Goal: Task Accomplishment & Management: Complete application form

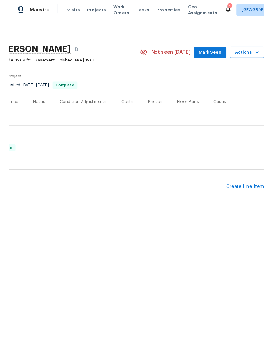
scroll to position [0, 97]
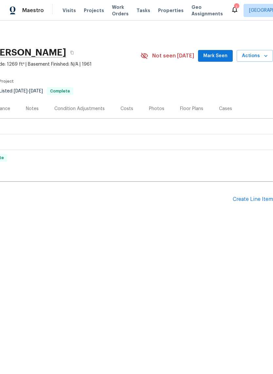
click at [255, 199] on div "Create Line Item" at bounding box center [252, 199] width 40 height 6
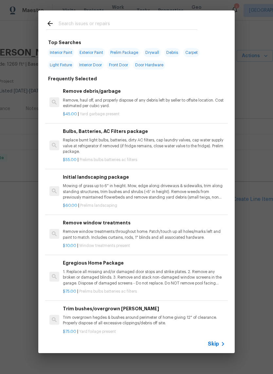
click at [100, 22] on input "text" at bounding box center [128, 25] width 139 height 10
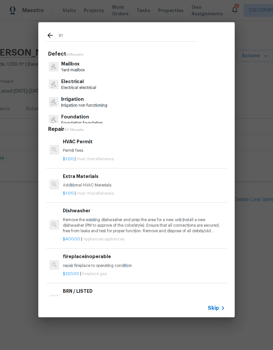
type input "Irri"
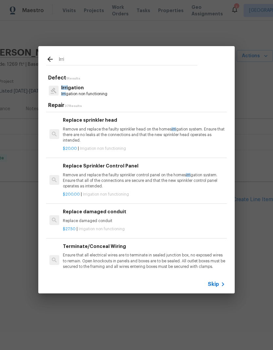
scroll to position [193, 0]
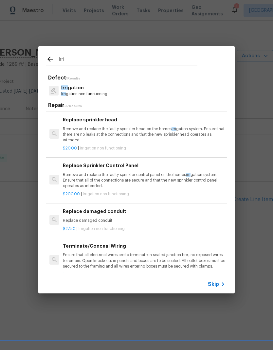
click at [204, 181] on p "Remove and replace the faulty sprinkler control panel on the homes irri gation …" at bounding box center [144, 180] width 162 height 17
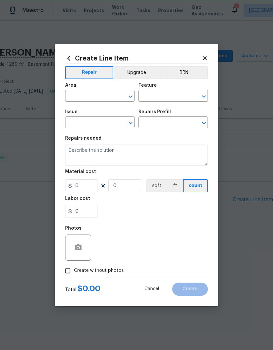
type input "Irrigation"
type input "Replace Sprinkler Control Panel $200.00"
type textarea "Remove and replace the faulty sprinkler control panel on the homes irrigation s…"
type input "200"
type input "1"
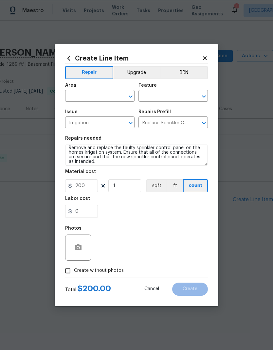
scroll to position [4, 0]
click at [104, 95] on input "text" at bounding box center [90, 97] width 51 height 10
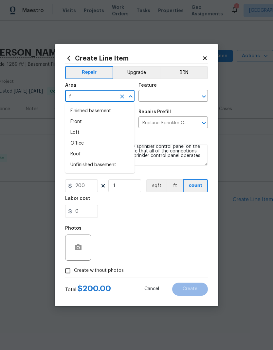
click at [85, 125] on li "Front" at bounding box center [99, 121] width 69 height 11
type input "Front"
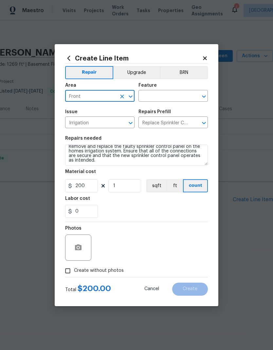
click at [172, 93] on input "text" at bounding box center [163, 97] width 51 height 10
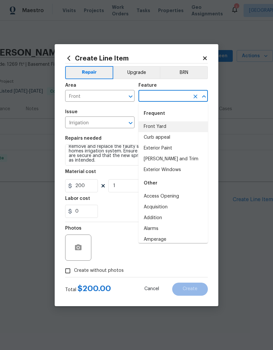
click at [163, 127] on li "Front Yard" at bounding box center [172, 126] width 69 height 11
type input "Front Yard"
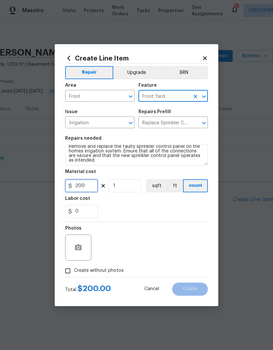
click at [91, 188] on input "200" at bounding box center [81, 185] width 33 height 13
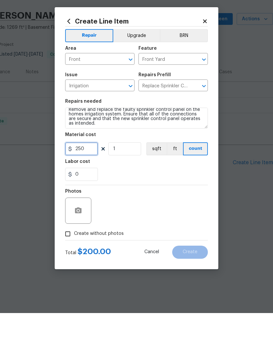
type input "250"
click at [144, 144] on textarea "Remove and replace the faulty sprinkler control panel on the homes irrigation s…" at bounding box center [136, 154] width 143 height 21
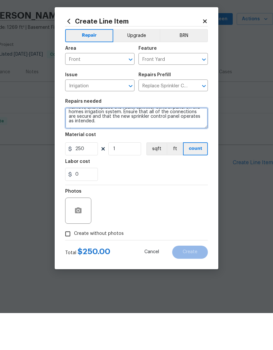
scroll to position [11, 0]
type textarea "Remove and replace the faulty sprinkler control panel on the homes irrigation s…"
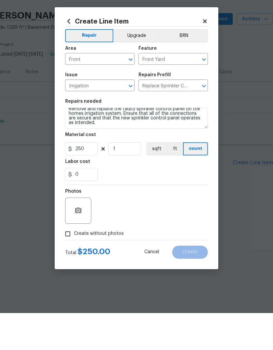
click at [148, 222] on div "Photos" at bounding box center [136, 243] width 143 height 42
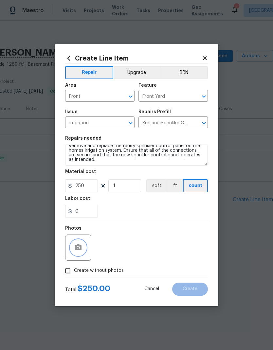
click at [74, 247] on icon "button" at bounding box center [78, 248] width 8 height 8
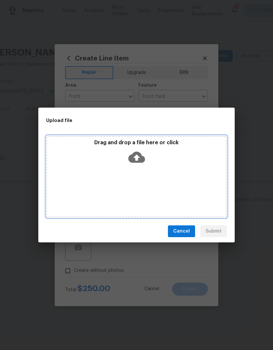
click at [141, 155] on icon at bounding box center [136, 157] width 17 height 11
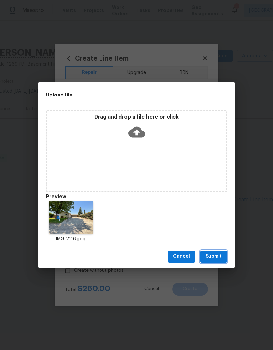
click at [217, 254] on span "Submit" at bounding box center [213, 256] width 16 height 8
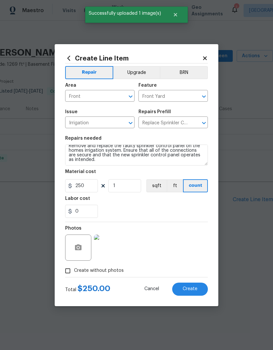
click at [193, 286] on button "Create" at bounding box center [190, 288] width 36 height 13
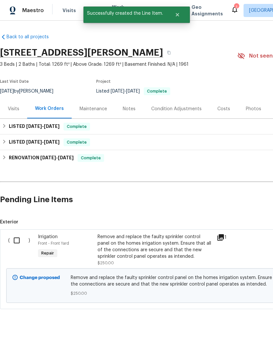
scroll to position [0, 0]
click at [18, 242] on input "checkbox" at bounding box center [19, 240] width 19 height 14
checkbox input "true"
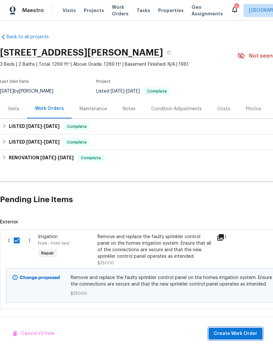
click at [242, 335] on span "Create Work Order" at bounding box center [234, 333] width 43 height 8
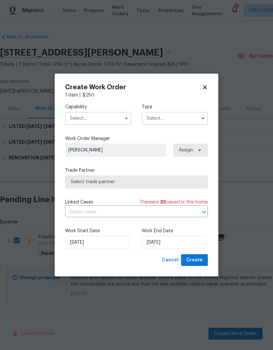
click at [111, 117] on input "text" at bounding box center [98, 118] width 66 height 13
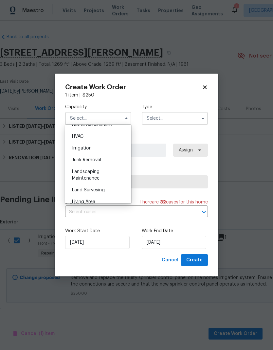
scroll to position [391, 0]
click at [101, 174] on div "Landscaping Maintenance" at bounding box center [98, 174] width 63 height 18
type input "Landscaping Maintenance"
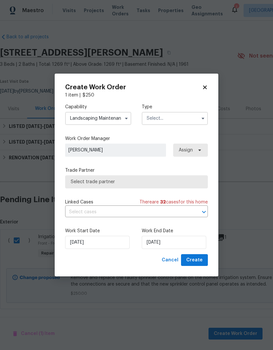
click at [180, 121] on input "text" at bounding box center [175, 118] width 66 height 13
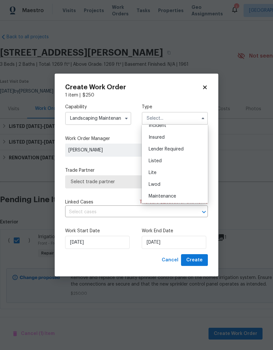
scroll to position [42, 0]
click at [164, 162] on div "Listed" at bounding box center [174, 160] width 63 height 12
type input "Listed"
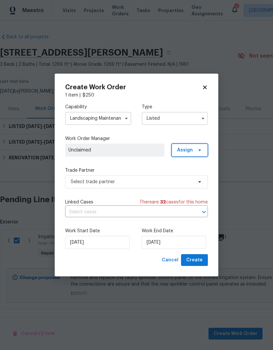
click at [190, 153] on span "Assign" at bounding box center [189, 149] width 36 height 13
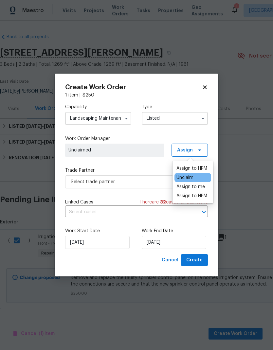
click at [198, 171] on div "Assign to HPM" at bounding box center [191, 168] width 31 height 7
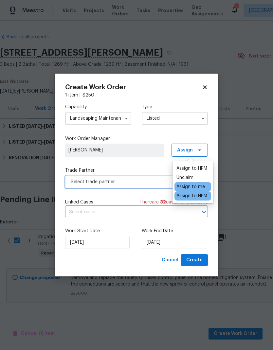
click at [157, 182] on span "Select trade partner" at bounding box center [132, 181] width 122 height 7
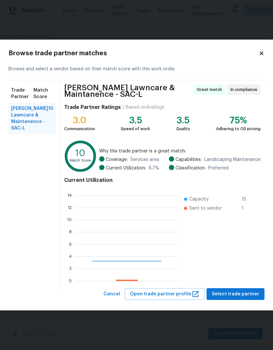
scroll to position [92, 104]
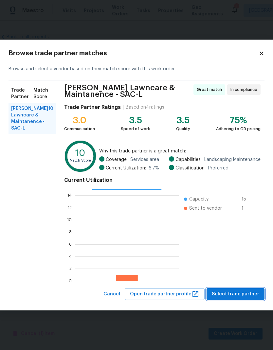
click at [243, 297] on span "Select trade partner" at bounding box center [234, 294] width 47 height 8
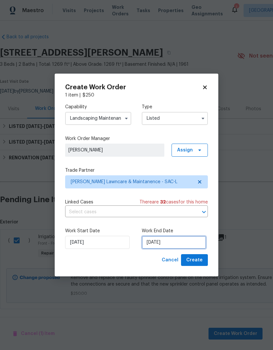
click at [169, 243] on input "[DATE]" at bounding box center [174, 242] width 64 height 13
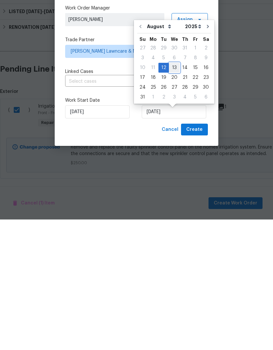
click at [174, 194] on div "13" at bounding box center [174, 198] width 11 height 9
type input "[DATE]"
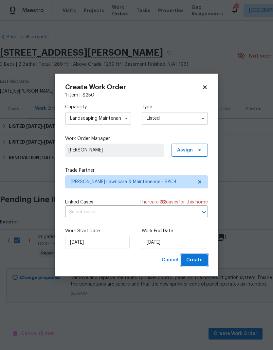
click at [193, 259] on span "Create" at bounding box center [194, 260] width 16 height 8
checkbox input "false"
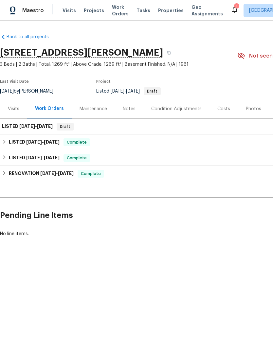
scroll to position [0, 0]
click at [153, 128] on div "LISTED 8/12/25 - 8/13/25 Draft" at bounding box center [184, 127] width 365 height 8
click at [53, 127] on span "[DATE]" at bounding box center [45, 126] width 16 height 5
click at [47, 127] on span "[DATE]" at bounding box center [45, 126] width 16 height 5
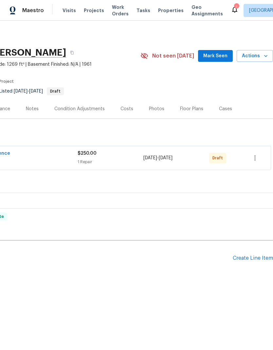
scroll to position [0, 97]
click at [250, 159] on button "button" at bounding box center [255, 158] width 16 height 16
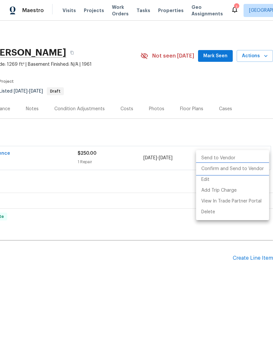
click at [252, 169] on li "Confirm and Send to Vendor" at bounding box center [232, 168] width 73 height 11
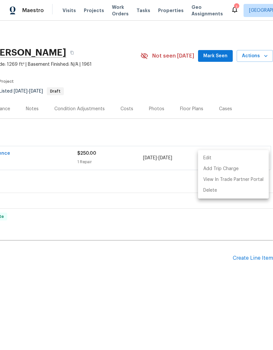
click at [147, 299] on div at bounding box center [136, 175] width 273 height 350
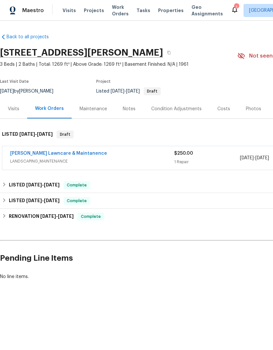
scroll to position [0, 0]
click at [73, 155] on link "[PERSON_NAME] Lawncare & Maintanence" at bounding box center [58, 153] width 97 height 5
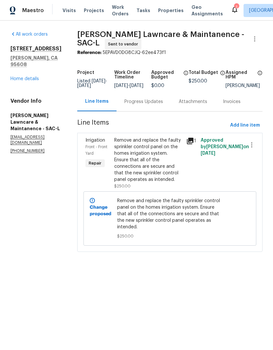
click at [150, 166] on div "Remove and replace the faulty sprinkler control panel on the homes irrigation s…" at bounding box center [148, 160] width 68 height 46
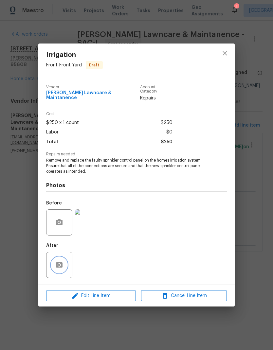
click at [61, 265] on icon "button" at bounding box center [59, 264] width 7 height 6
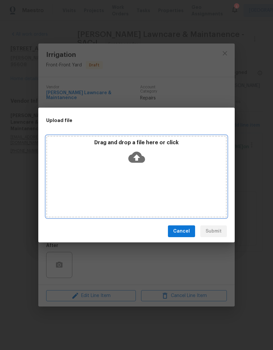
click at [137, 160] on icon at bounding box center [136, 157] width 17 height 17
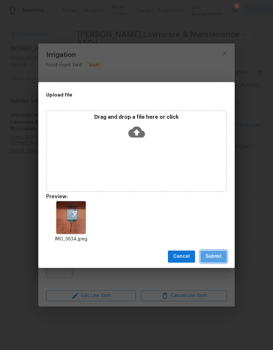
click at [211, 256] on span "Submit" at bounding box center [213, 256] width 16 height 8
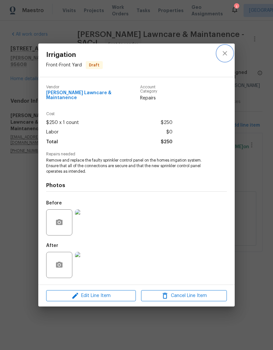
click at [227, 54] on icon "close" at bounding box center [225, 53] width 8 height 8
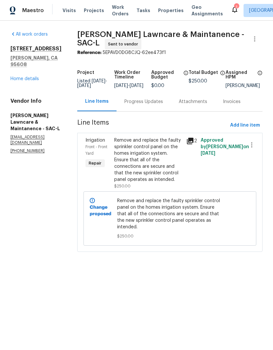
click at [151, 171] on div "Remove and replace the faulty sprinkler control panel on the homes irrigation s…" at bounding box center [148, 160] width 68 height 46
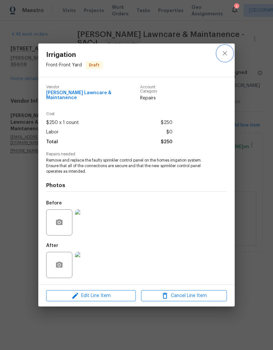
click at [223, 55] on icon "close" at bounding box center [224, 53] width 4 height 4
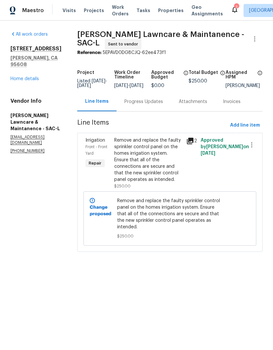
click at [27, 76] on link "Home details" at bounding box center [24, 78] width 28 height 5
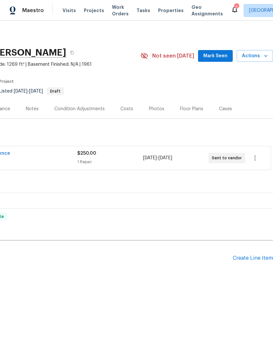
scroll to position [0, 97]
click at [255, 161] on icon "button" at bounding box center [255, 158] width 8 height 8
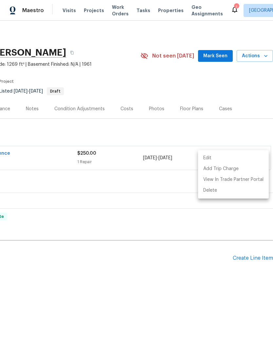
click at [194, 229] on div at bounding box center [136, 175] width 273 height 350
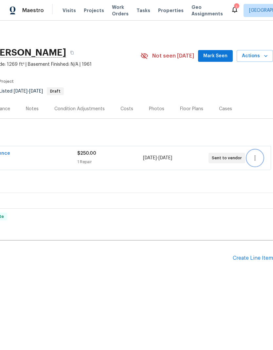
click at [257, 158] on icon "button" at bounding box center [255, 158] width 8 height 8
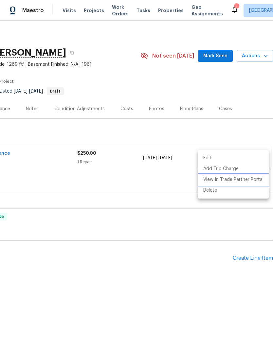
click at [248, 182] on li "View In Trade Partner Portal" at bounding box center [233, 179] width 71 height 11
click at [258, 179] on li "View In Trade Partner Portal" at bounding box center [233, 179] width 71 height 11
click at [140, 279] on div at bounding box center [136, 175] width 273 height 350
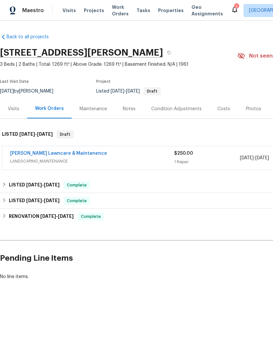
click at [72, 155] on link "[PERSON_NAME] Lawncare & Maintanence" at bounding box center [58, 153] width 97 height 5
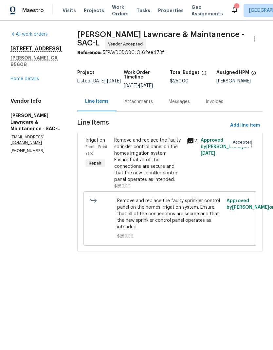
click at [145, 154] on div "Remove and replace the faulty sprinkler control panel on the homes irrigation s…" at bounding box center [148, 160] width 68 height 46
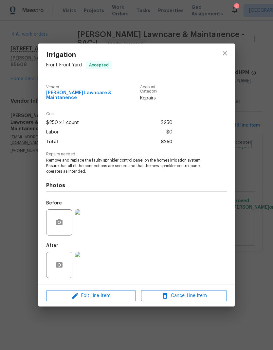
click at [250, 235] on div "Irrigation Front - Front Yard Accepted Vendor Godinez Lawncare & Maintanence Ac…" at bounding box center [136, 175] width 273 height 350
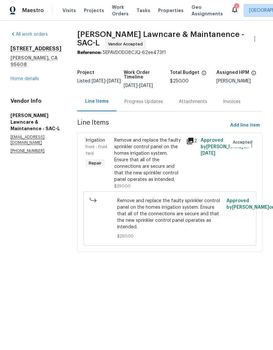
click at [25, 76] on link "Home details" at bounding box center [24, 78] width 28 height 5
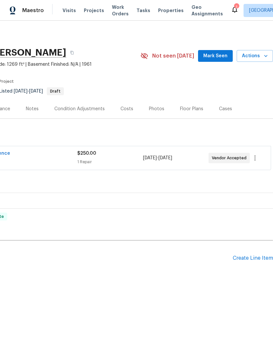
scroll to position [0, 97]
click at [256, 158] on icon "button" at bounding box center [255, 158] width 8 height 8
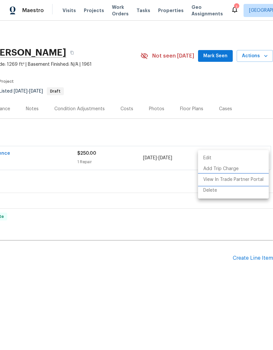
click at [254, 180] on li "View In Trade Partner Portal" at bounding box center [233, 179] width 71 height 11
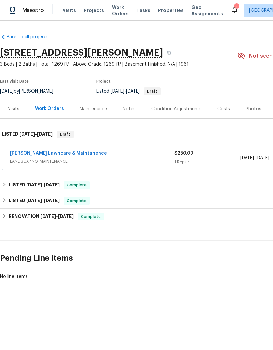
click at [80, 153] on link "[PERSON_NAME] Lawncare & Maintanence" at bounding box center [58, 153] width 97 height 5
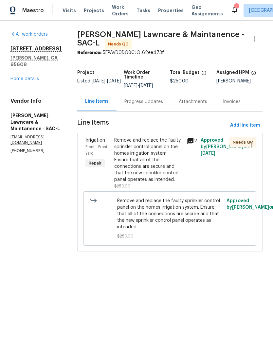
click at [168, 168] on div "Remove and replace the faulty sprinkler control panel on the homes irrigation s…" at bounding box center [148, 160] width 68 height 46
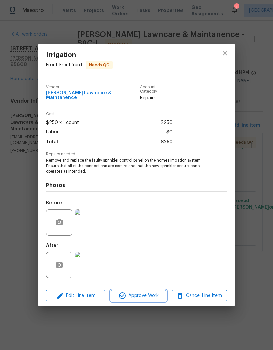
click at [149, 294] on span "Approve Work" at bounding box center [137, 296] width 51 height 8
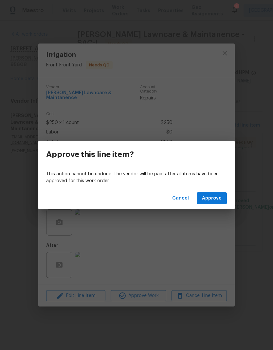
click at [221, 191] on div "Cancel Approve" at bounding box center [136, 198] width 196 height 23
click at [214, 197] on span "Approve" at bounding box center [212, 198] width 20 height 8
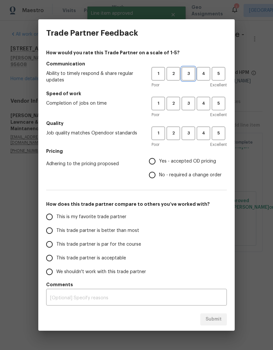
click at [186, 73] on span "3" at bounding box center [188, 74] width 12 height 8
click at [190, 99] on button "3" at bounding box center [187, 103] width 13 height 13
click at [192, 137] on span "3" at bounding box center [188, 133] width 12 height 8
click at [155, 159] on input "Yes - accepted OD pricing" at bounding box center [152, 161] width 14 height 14
radio input "true"
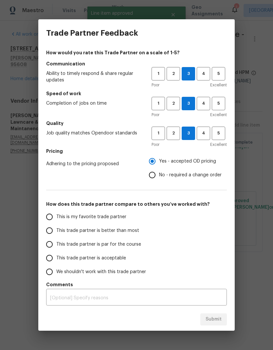
click at [52, 233] on input "This trade partner is better than most" at bounding box center [49, 231] width 14 height 14
click at [215, 324] on button "Submit" at bounding box center [213, 319] width 26 height 12
radio input "true"
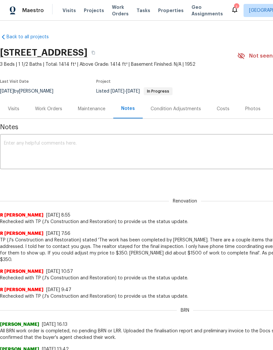
click at [52, 111] on div "Work Orders" at bounding box center [48, 109] width 27 height 7
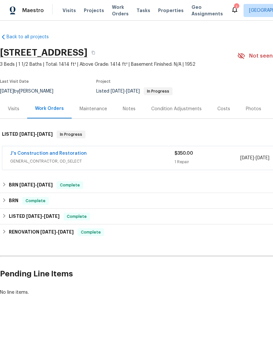
click at [126, 108] on div "Notes" at bounding box center [129, 109] width 13 height 7
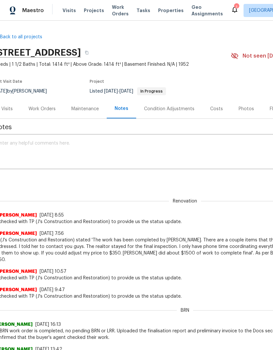
scroll to position [0, 7]
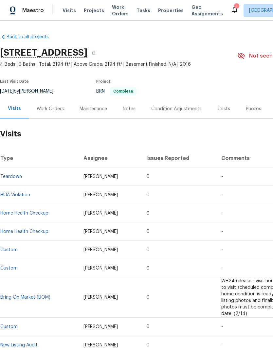
click at [132, 109] on div "Notes" at bounding box center [129, 109] width 13 height 7
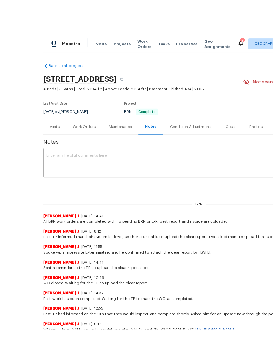
scroll to position [10, 0]
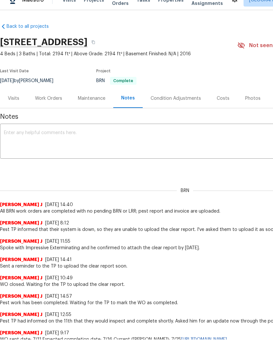
click at [12, 98] on div "Visits" at bounding box center [13, 98] width 11 height 7
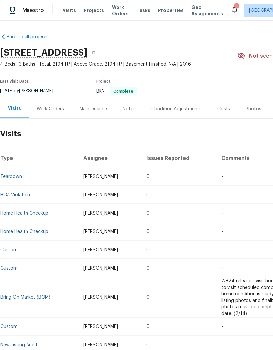
scroll to position [10, 0]
click at [53, 103] on div "Work Orders" at bounding box center [50, 108] width 43 height 19
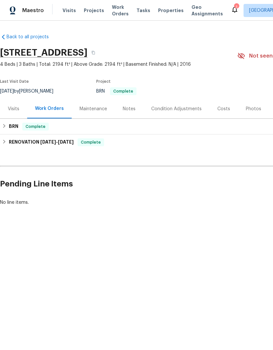
click at [223, 109] on div "Costs" at bounding box center [223, 109] width 13 height 7
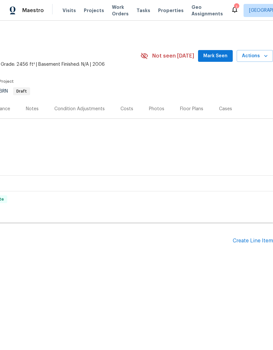
scroll to position [0, 97]
click at [255, 239] on div "Create Line Item" at bounding box center [252, 241] width 40 height 6
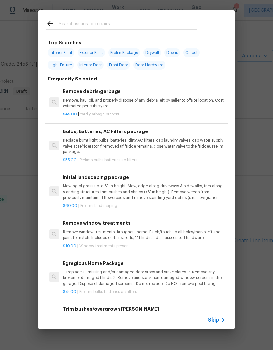
click at [102, 22] on input "text" at bounding box center [128, 25] width 139 height 10
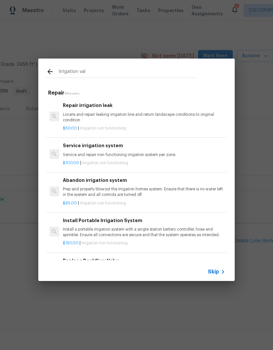
type input "Irrigation Val"
click at [136, 158] on div "$100.00 | Irrigation non functioning" at bounding box center [144, 162] width 162 height 8
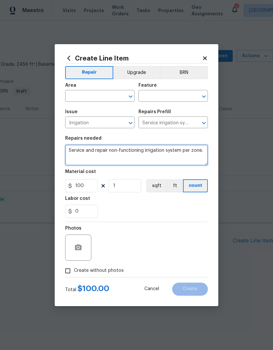
click at [202, 160] on textarea "Service and repair non-functioning irrigation system per zone." at bounding box center [136, 154] width 143 height 21
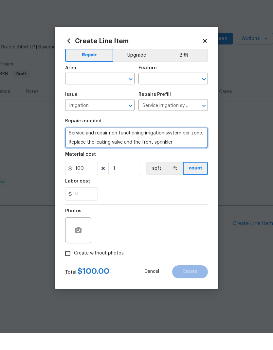
type textarea "Service and repair non-functioning irrigation system per zone. Replace the leak…"
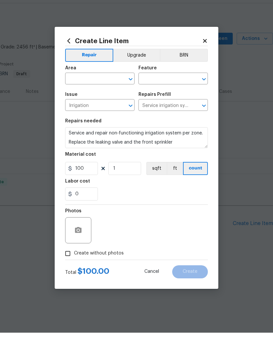
click at [113, 92] on input "text" at bounding box center [90, 97] width 51 height 10
click at [84, 106] on li "Front" at bounding box center [99, 111] width 69 height 11
type input "Front"
click at [174, 92] on input "text" at bounding box center [163, 97] width 51 height 10
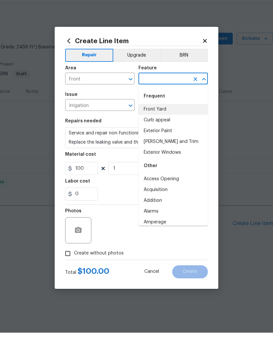
click at [159, 121] on li "Front Yard" at bounding box center [172, 126] width 69 height 11
type input "Front Yard"
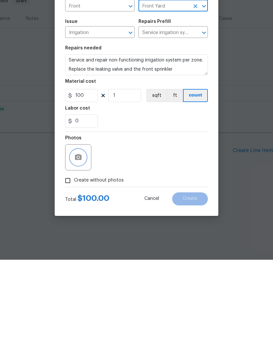
click at [75, 244] on icon "button" at bounding box center [78, 248] width 8 height 8
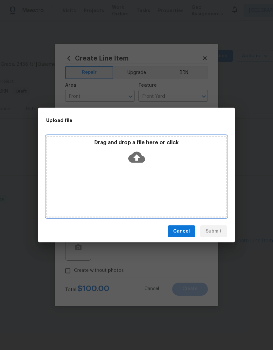
click at [140, 153] on icon at bounding box center [136, 157] width 17 height 17
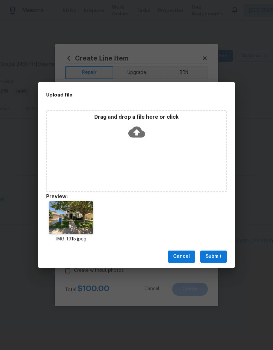
click at [216, 256] on span "Submit" at bounding box center [213, 256] width 16 height 8
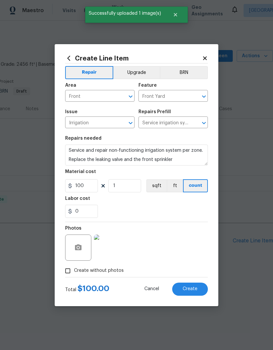
click at [193, 291] on span "Create" at bounding box center [189, 288] width 15 height 5
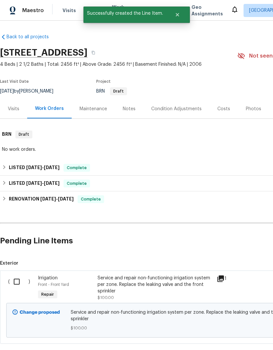
click at [17, 279] on input "checkbox" at bounding box center [19, 282] width 19 height 14
checkbox input "true"
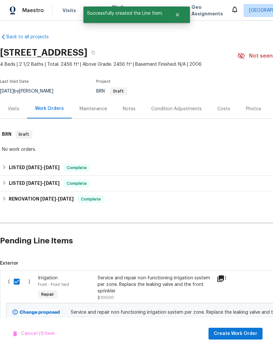
click at [241, 332] on span "Create Work Order" at bounding box center [234, 333] width 43 height 8
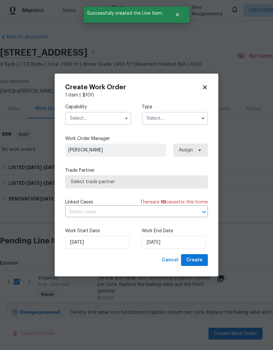
click at [110, 116] on input "text" at bounding box center [98, 118] width 66 height 13
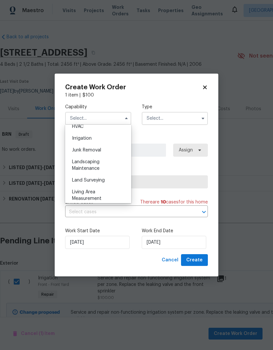
scroll to position [401, 0]
click at [96, 165] on span "Landscaping Maintenance" at bounding box center [85, 164] width 27 height 11
type input "Landscaping Maintenance"
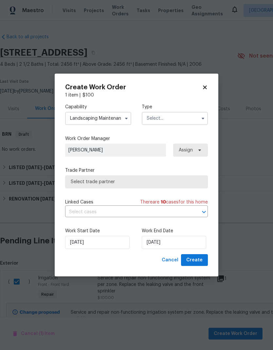
click at [187, 118] on input "text" at bounding box center [175, 118] width 66 height 13
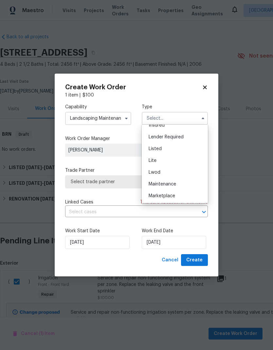
scroll to position [36, 0]
click at [160, 165] on span "Listed" at bounding box center [154, 166] width 13 height 5
type input "Listed"
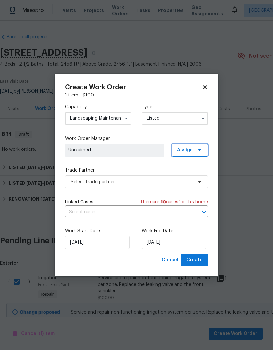
click at [180, 146] on span "Assign" at bounding box center [189, 149] width 36 height 13
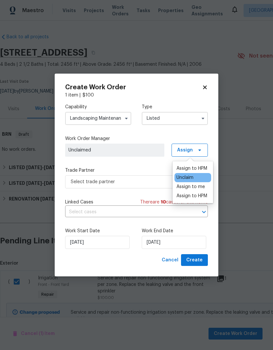
click at [201, 167] on div "Assign to HPM" at bounding box center [191, 168] width 31 height 7
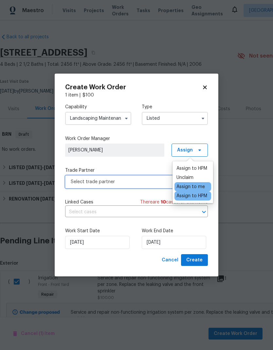
click at [151, 180] on span "Select trade partner" at bounding box center [132, 181] width 122 height 7
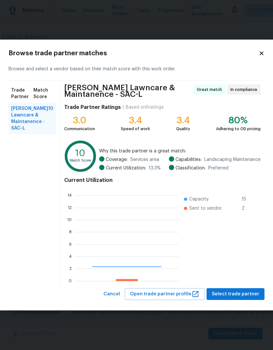
scroll to position [92, 104]
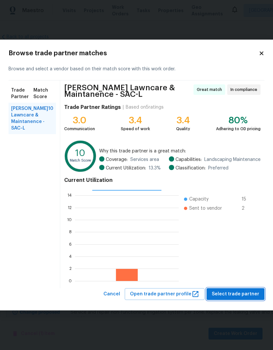
click at [246, 296] on span "Select trade partner" at bounding box center [234, 294] width 47 height 8
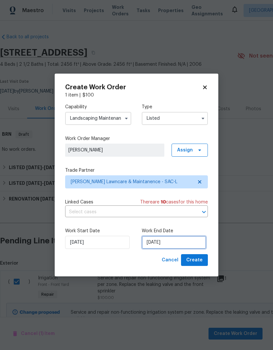
click at [181, 243] on input "[DATE]" at bounding box center [174, 242] width 64 height 13
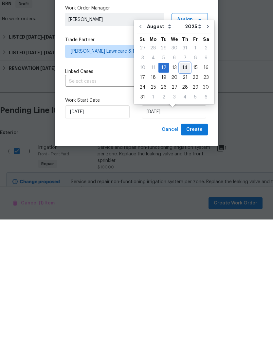
click at [183, 194] on div "14" at bounding box center [184, 198] width 10 height 9
type input "8/14/2025"
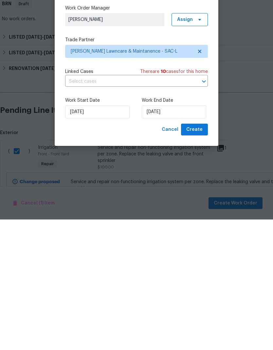
scroll to position [26, 0]
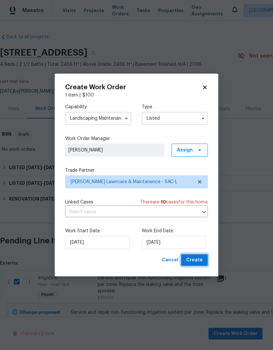
click at [195, 261] on span "Create" at bounding box center [194, 260] width 16 height 8
checkbox input "false"
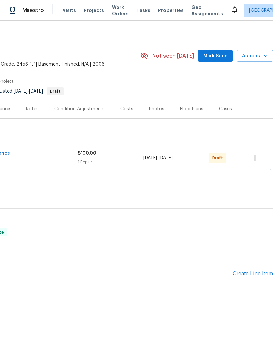
scroll to position [0, 97]
click at [258, 159] on icon "button" at bounding box center [255, 158] width 8 height 8
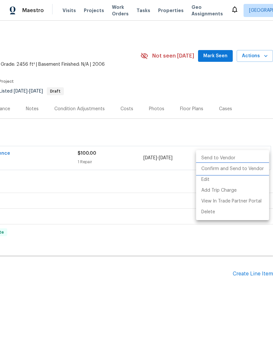
click at [255, 171] on li "Confirm and Send to Vendor" at bounding box center [232, 168] width 73 height 11
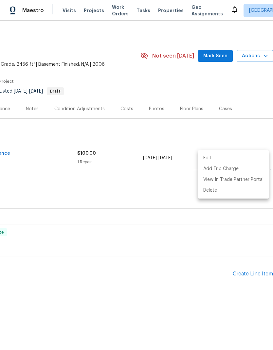
click at [173, 299] on div at bounding box center [136, 175] width 273 height 350
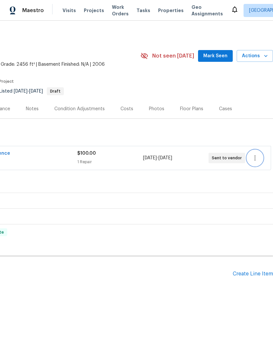
click at [254, 158] on icon "button" at bounding box center [254, 157] width 1 height 5
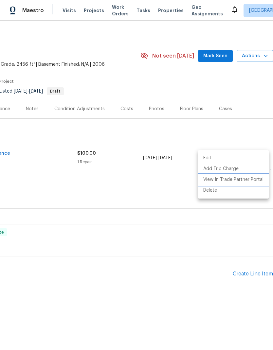
click at [246, 179] on li "View In Trade Partner Portal" at bounding box center [233, 179] width 71 height 11
click at [108, 293] on div at bounding box center [136, 175] width 273 height 350
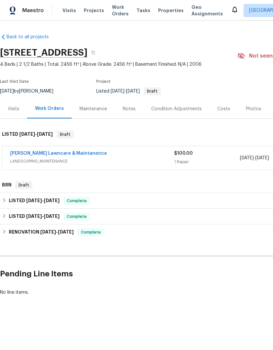
scroll to position [0, 0]
click at [80, 152] on link "[PERSON_NAME] Lawncare & Maintanence" at bounding box center [58, 153] width 97 height 5
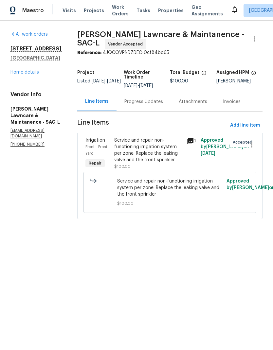
click at [155, 150] on div "Service and repair non-functioning irrigation system per zone. Replace the leak…" at bounding box center [148, 150] width 68 height 26
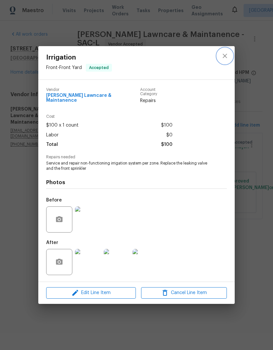
click at [223, 58] on icon "close" at bounding box center [225, 56] width 8 height 8
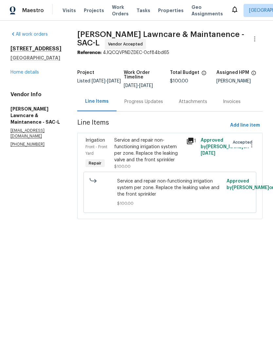
click at [37, 85] on div "All work orders 4033 Kalamata Way Rancho Cordova, CA 95742 Home details Vendor …" at bounding box center [35, 89] width 51 height 116
click at [30, 75] on link "Home details" at bounding box center [24, 72] width 28 height 5
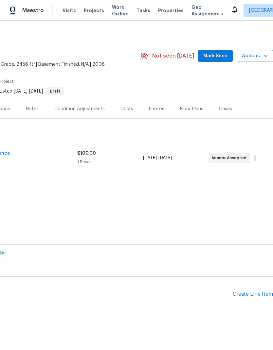
scroll to position [0, 97]
click at [254, 157] on icon "button" at bounding box center [255, 158] width 8 height 8
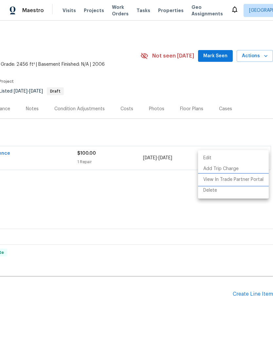
click at [250, 179] on li "View In Trade Partner Portal" at bounding box center [233, 179] width 71 height 11
click at [148, 232] on div at bounding box center [136, 175] width 273 height 350
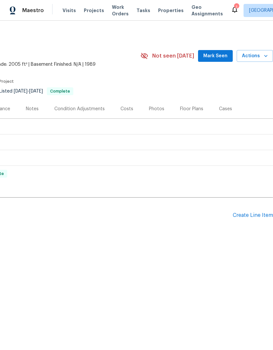
scroll to position [0, 97]
click at [250, 214] on div "Create Line Item" at bounding box center [252, 215] width 40 height 6
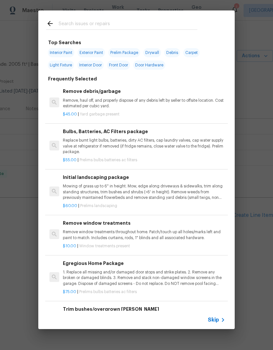
click at [97, 24] on input "text" at bounding box center [128, 25] width 139 height 10
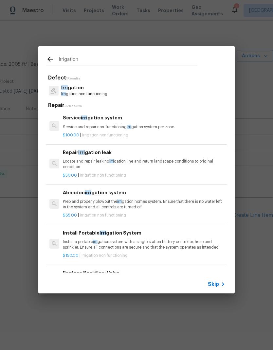
type input "Irrigation"
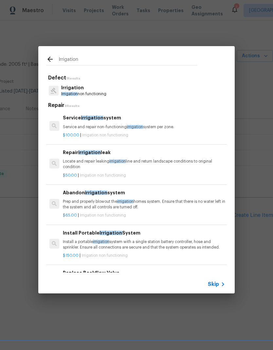
click at [128, 124] on p "Service and repair non-functioning irrigation system per zone." at bounding box center [144, 127] width 162 height 6
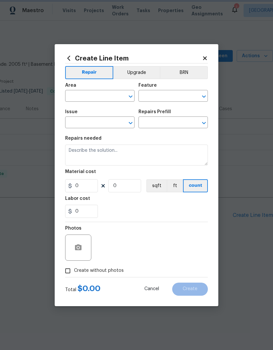
type input "Irrigation"
type input "Service irrigation system $100.00"
type textarea "Service and repair non-functioning irrigation system per zone."
type input "100"
type input "1"
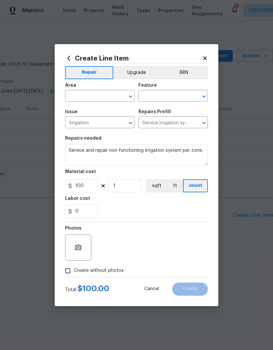
click at [103, 96] on input "text" at bounding box center [90, 97] width 51 height 10
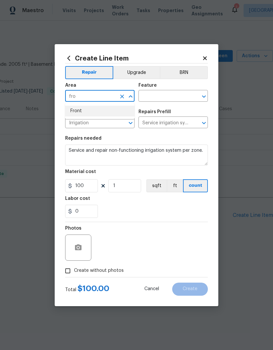
click at [80, 110] on li "Front" at bounding box center [99, 111] width 69 height 11
type input "Front"
click at [166, 93] on input "text" at bounding box center [163, 97] width 51 height 10
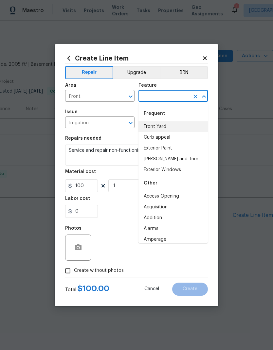
click at [157, 124] on li "Front Yard" at bounding box center [172, 126] width 69 height 11
type input "Front Yard"
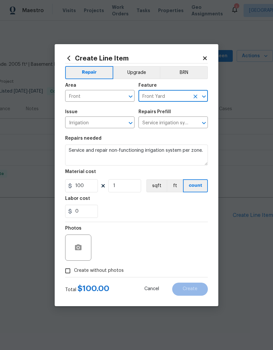
click at [204, 58] on icon at bounding box center [205, 58] width 4 height 4
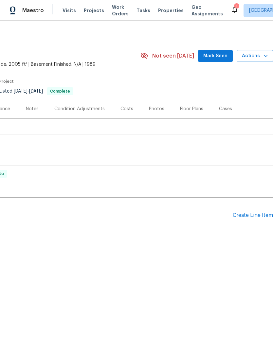
click at [255, 214] on div "Create Line Item" at bounding box center [252, 215] width 40 height 6
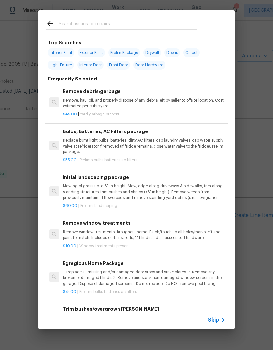
click at [100, 25] on input "text" at bounding box center [128, 25] width 139 height 10
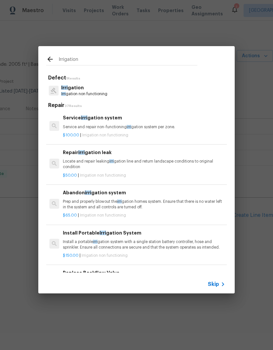
type input "Irrigation"
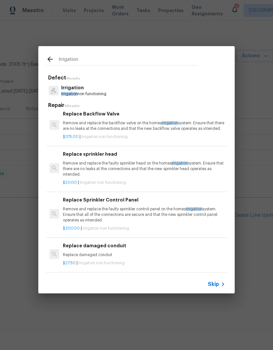
scroll to position [162, 0]
click at [124, 208] on p "Remove and replace the faulty sprinkler control panel on the homes irrigation s…" at bounding box center [144, 214] width 162 height 17
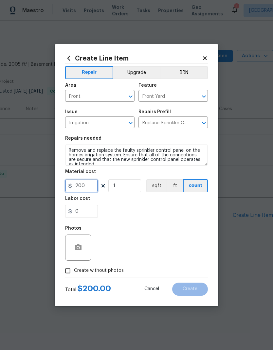
click at [92, 186] on input "200" at bounding box center [81, 185] width 33 height 13
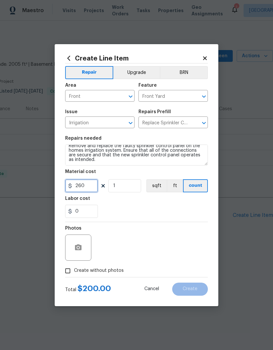
scroll to position [5, 0]
type input "260"
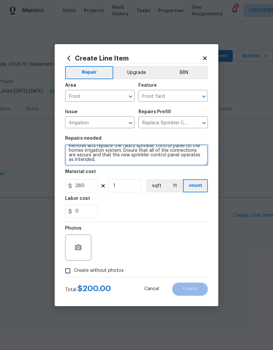
click at [165, 163] on textarea "Remove and replace the faulty sprinkler control panel on the homes irrigation s…" at bounding box center [136, 154] width 143 height 21
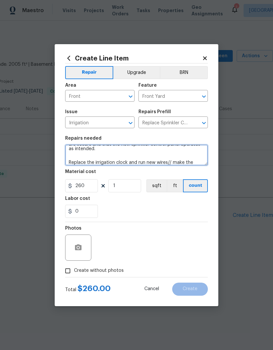
scroll to position [20, 0]
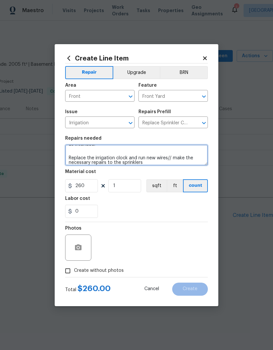
type textarea "Remove and replace the faulty sprinkler control panel on the homes irrigation s…"
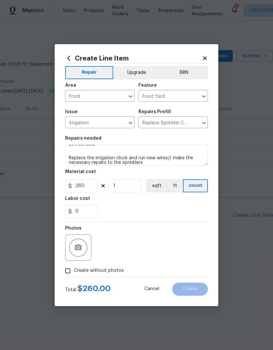
click at [83, 246] on button "button" at bounding box center [78, 248] width 16 height 16
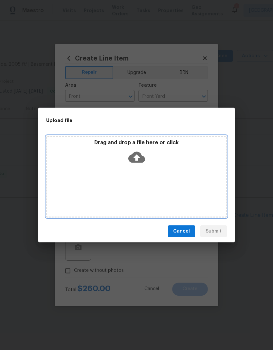
click at [141, 159] on icon at bounding box center [136, 157] width 17 height 11
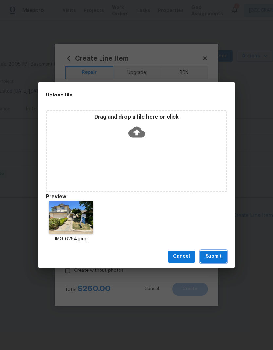
click at [212, 259] on span "Submit" at bounding box center [213, 256] width 16 height 8
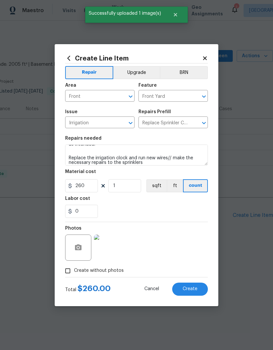
click at [194, 288] on span "Create" at bounding box center [189, 288] width 15 height 5
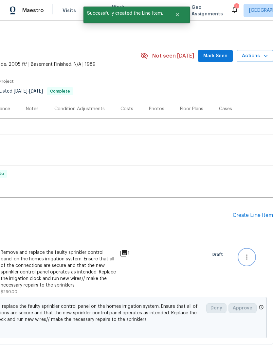
click at [248, 255] on icon "button" at bounding box center [247, 257] width 8 height 8
click at [217, 284] on div at bounding box center [136, 175] width 273 height 350
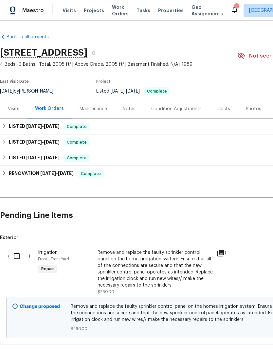
scroll to position [0, 0]
click at [18, 249] on input "checkbox" at bounding box center [19, 256] width 19 height 14
checkbox input "true"
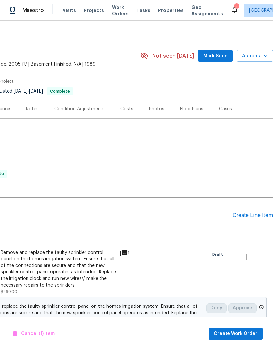
scroll to position [0, 97]
click at [244, 330] on span "Create Work Order" at bounding box center [234, 333] width 43 height 8
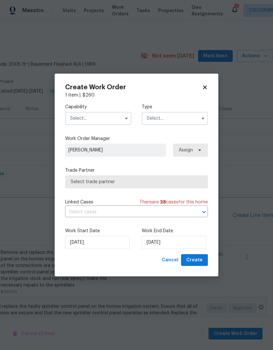
click at [115, 117] on input "text" at bounding box center [98, 118] width 66 height 13
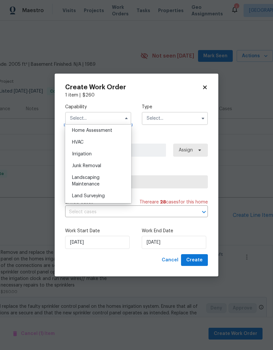
scroll to position [385, 0]
click at [100, 182] on div "Landscaping Maintenance" at bounding box center [98, 180] width 63 height 18
type input "Landscaping Maintenance"
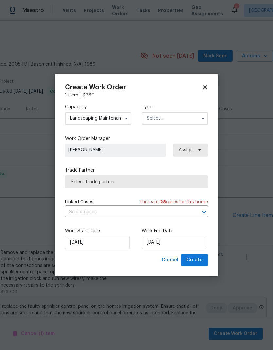
click at [189, 118] on input "text" at bounding box center [175, 118] width 66 height 13
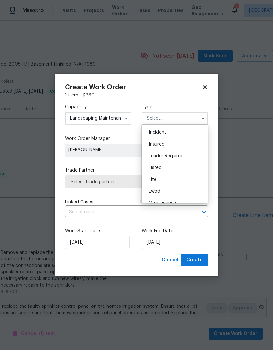
scroll to position [37, 0]
click at [167, 168] on div "Listed" at bounding box center [174, 166] width 63 height 12
type input "Listed"
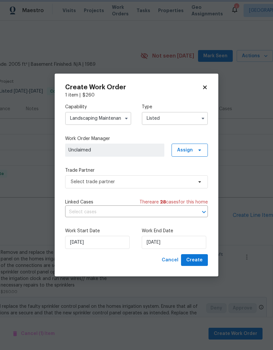
scroll to position [0, 0]
click at [192, 150] on span "Assign" at bounding box center [185, 150] width 16 height 7
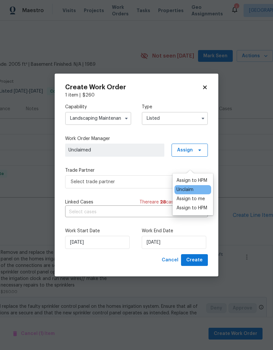
click at [197, 177] on div "Assign to HPM" at bounding box center [191, 180] width 31 height 7
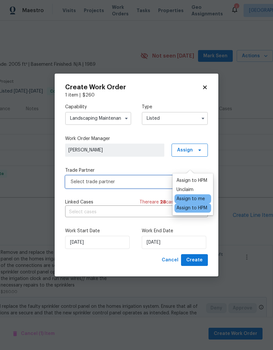
click at [155, 182] on span "Select trade partner" at bounding box center [132, 181] width 122 height 7
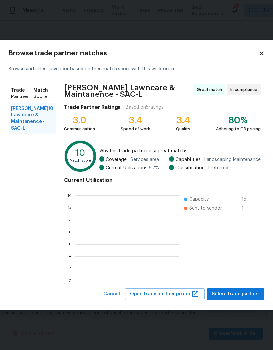
scroll to position [92, 104]
click at [243, 295] on span "Select trade partner" at bounding box center [234, 294] width 47 height 8
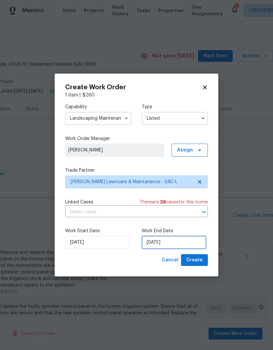
click at [173, 242] on input "8/12/2025" at bounding box center [174, 242] width 64 height 13
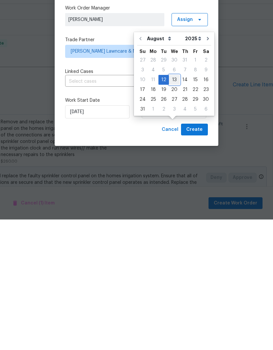
click at [173, 206] on div "13" at bounding box center [174, 210] width 11 height 9
type input "8/13/2025"
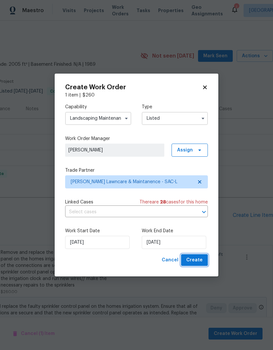
click at [197, 255] on button "Create" at bounding box center [194, 260] width 27 height 12
checkbox input "false"
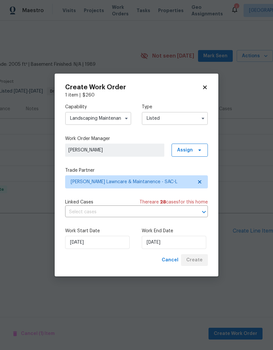
scroll to position [0, 0]
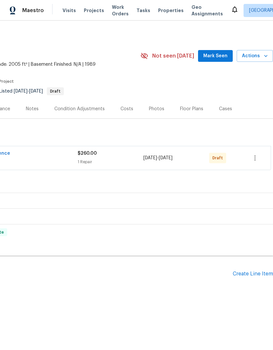
scroll to position [0, 97]
click at [256, 158] on icon "button" at bounding box center [255, 158] width 8 height 8
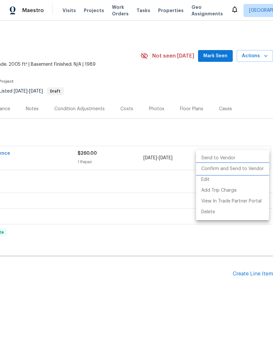
click at [251, 170] on li "Confirm and Send to Vendor" at bounding box center [232, 168] width 73 height 11
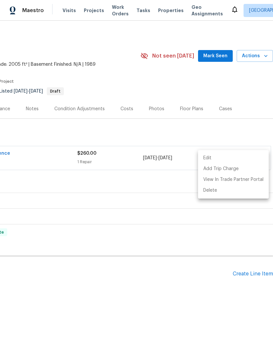
click at [167, 297] on div at bounding box center [136, 175] width 273 height 350
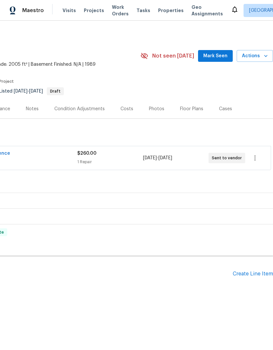
scroll to position [0, 97]
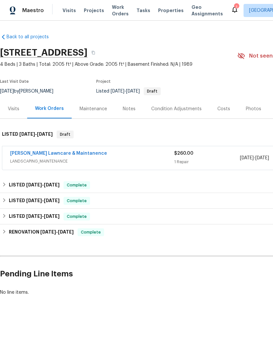
click at [61, 155] on link "[PERSON_NAME] Lawncare & Maintanence" at bounding box center [58, 153] width 97 height 5
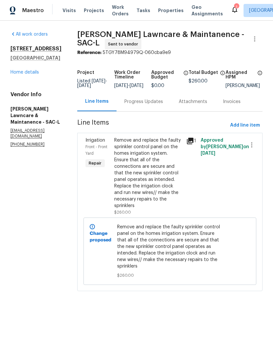
click at [154, 181] on div "Remove and replace the faulty sprinkler control panel on the homes irrigation s…" at bounding box center [148, 173] width 68 height 72
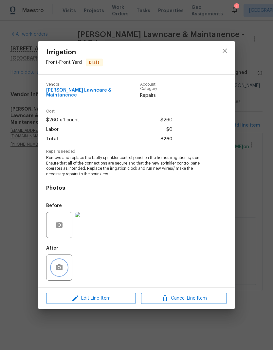
click at [63, 260] on button "button" at bounding box center [59, 268] width 16 height 16
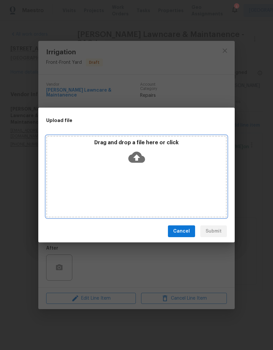
click at [140, 156] on icon at bounding box center [136, 157] width 17 height 11
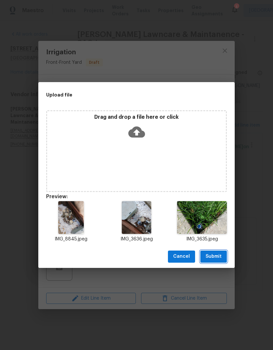
click at [216, 255] on span "Submit" at bounding box center [213, 256] width 16 height 8
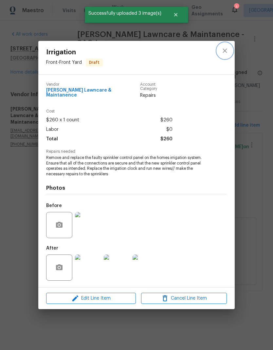
click at [223, 53] on icon "close" at bounding box center [224, 50] width 4 height 4
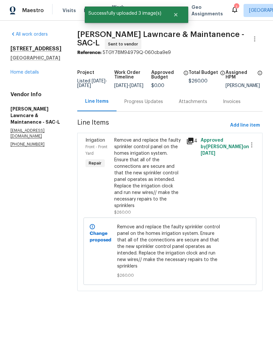
click at [31, 75] on link "Home details" at bounding box center [24, 72] width 28 height 5
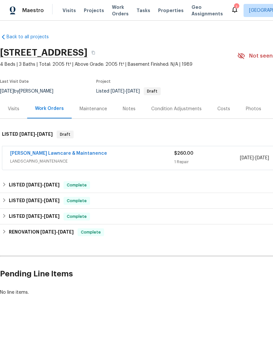
scroll to position [0, -1]
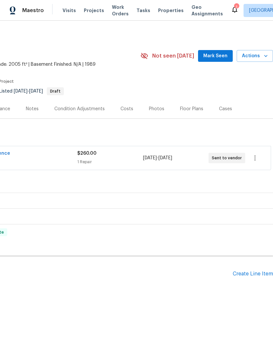
scroll to position [0, 97]
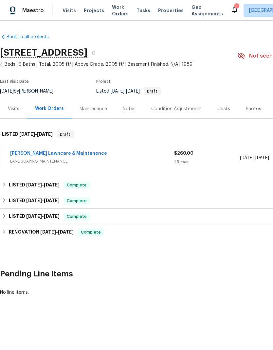
click at [78, 154] on link "[PERSON_NAME] Lawncare & Maintanence" at bounding box center [58, 153] width 97 height 5
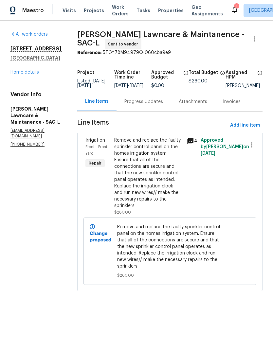
click at [157, 187] on div "Remove and replace the faulty sprinkler control panel on the homes irrigation s…" at bounding box center [148, 173] width 68 height 72
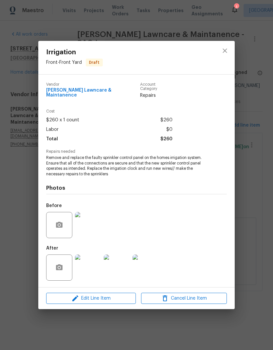
click at [152, 265] on img at bounding box center [145, 267] width 26 height 26
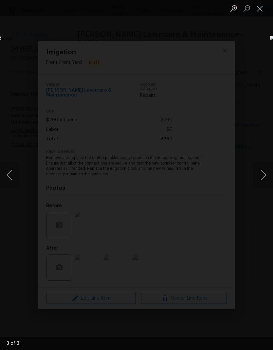
click at [258, 9] on button "Close lightbox" at bounding box center [259, 8] width 13 height 11
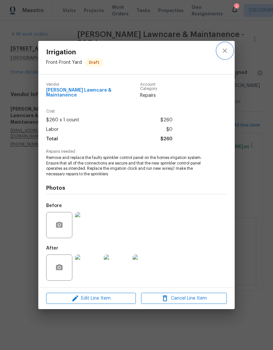
click at [227, 49] on icon "close" at bounding box center [225, 51] width 8 height 8
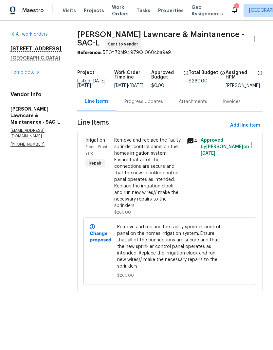
click at [35, 75] on link "Home details" at bounding box center [24, 72] width 28 height 5
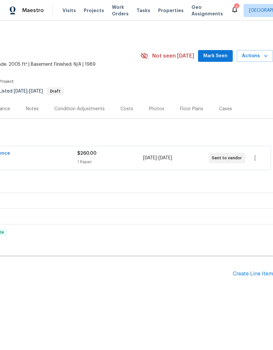
scroll to position [0, 97]
click at [251, 159] on icon "button" at bounding box center [255, 158] width 8 height 8
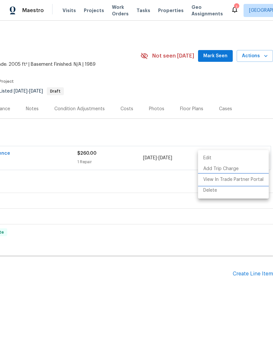
click at [246, 180] on li "View In Trade Partner Portal" at bounding box center [233, 179] width 71 height 11
click at [170, 285] on div at bounding box center [136, 175] width 273 height 350
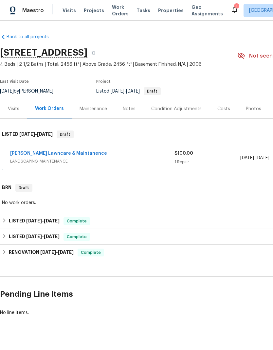
click at [119, 155] on div "[PERSON_NAME] Lawncare & Maintanence" at bounding box center [92, 154] width 164 height 8
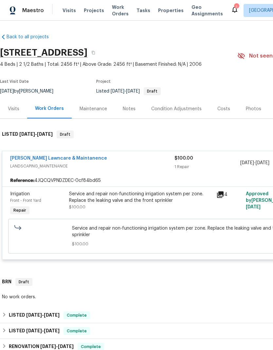
click at [157, 198] on div "Service and repair non-functioning irrigation system per zone. Replace the leak…" at bounding box center [140, 197] width 143 height 13
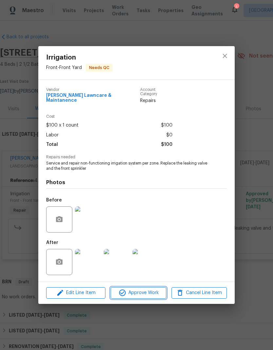
click at [147, 291] on span "Approve Work" at bounding box center [137, 293] width 51 height 8
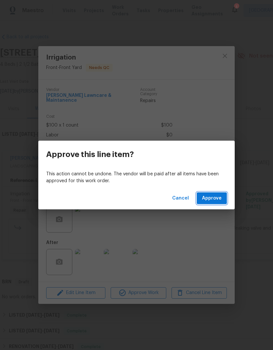
click at [215, 200] on span "Approve" at bounding box center [212, 198] width 20 height 8
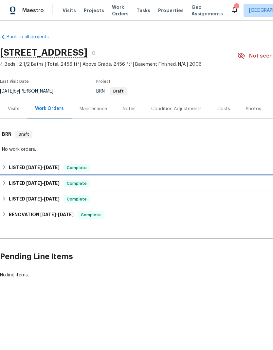
click at [150, 179] on div "LISTED [DATE] - [DATE] Complete" at bounding box center [184, 183] width 365 height 8
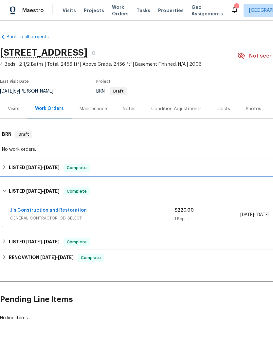
click at [164, 173] on div "LISTED [DATE] - [DATE] Complete" at bounding box center [184, 168] width 369 height 16
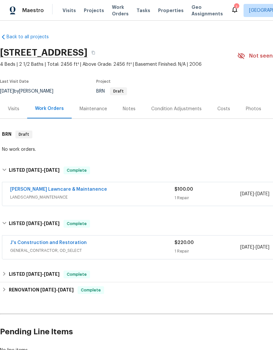
click at [147, 250] on span "GENERAL_CONTRACTOR, OD_SELECT" at bounding box center [92, 250] width 164 height 7
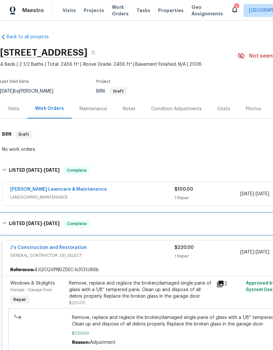
click at [140, 226] on div "LISTED [DATE] - [DATE] Complete" at bounding box center [184, 224] width 365 height 8
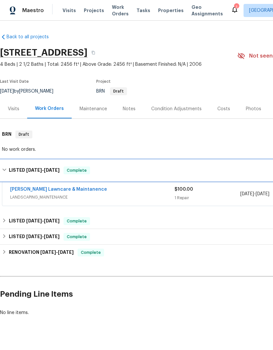
click at [150, 172] on div "LISTED [DATE] - [DATE] Complete" at bounding box center [184, 170] width 365 height 8
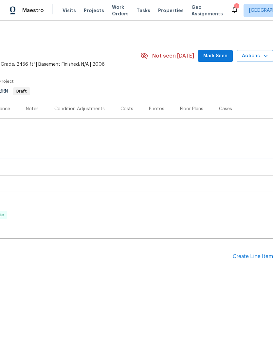
scroll to position [0, 97]
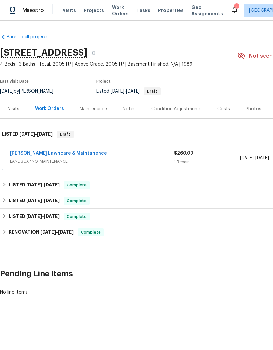
click at [114, 159] on span "LANDSCAPING_MAINTENANCE" at bounding box center [92, 161] width 164 height 7
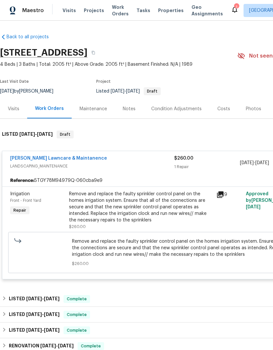
click at [195, 211] on div "Remove and replace the faulty sprinkler control panel on the homes irrigation s…" at bounding box center [140, 207] width 143 height 33
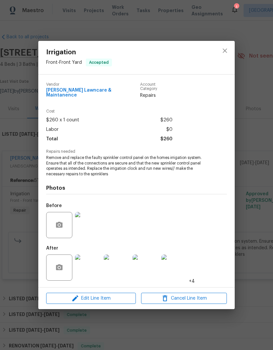
click at [234, 325] on div "Irrigation Front - Front Yard Accepted Vendor [PERSON_NAME] Lawncare & Maintane…" at bounding box center [136, 175] width 273 height 350
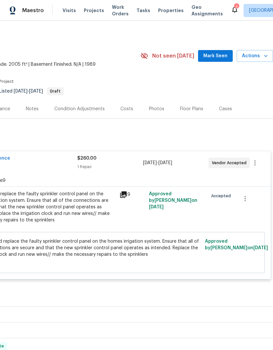
scroll to position [0, 97]
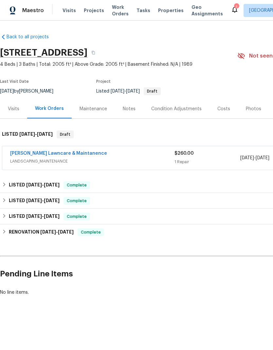
click at [75, 149] on div "[PERSON_NAME] Lawncare & Maintanence LANDSCAPING_MAINTENANCE $260.00 1 Repair […" at bounding box center [184, 158] width 365 height 24
click at [74, 155] on link "[PERSON_NAME] Lawncare & Maintanence" at bounding box center [58, 153] width 97 height 5
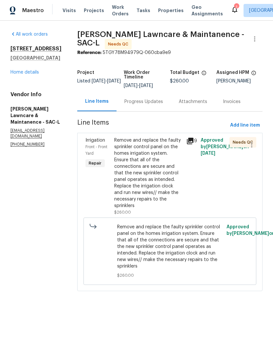
click at [157, 170] on div "Remove and replace the faulty sprinkler control panel on the homes irrigation s…" at bounding box center [148, 173] width 68 height 72
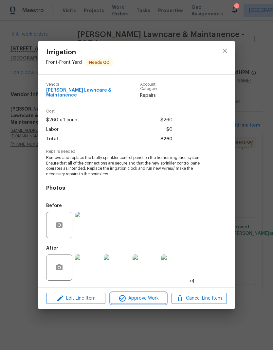
click at [142, 294] on span "Approve Work" at bounding box center [137, 298] width 51 height 8
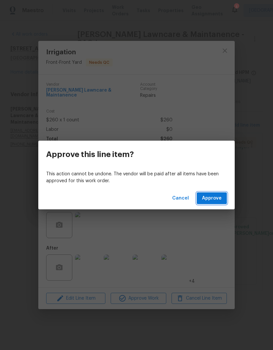
click at [218, 196] on span "Approve" at bounding box center [212, 198] width 20 height 8
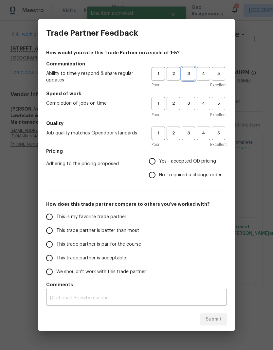
click at [189, 71] on span "3" at bounding box center [188, 74] width 12 height 8
click at [190, 107] on button "3" at bounding box center [187, 103] width 13 height 13
click at [189, 136] on span "3" at bounding box center [188, 133] width 12 height 8
click at [148, 163] on input "Yes - accepted OD pricing" at bounding box center [152, 161] width 14 height 14
radio input "true"
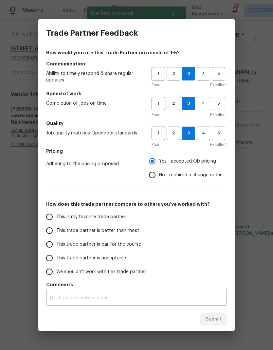
click at [53, 233] on input "This trade partner is better than most" at bounding box center [49, 231] width 14 height 14
click at [226, 322] on button "Submit" at bounding box center [213, 319] width 26 height 12
radio input "true"
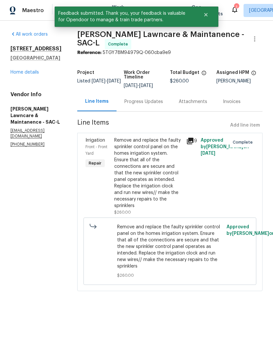
click at [28, 75] on link "Home details" at bounding box center [24, 72] width 28 height 5
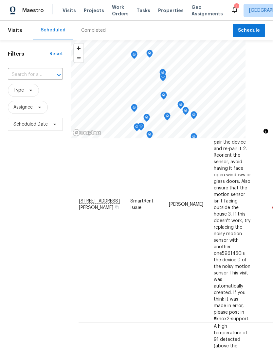
scroll to position [94, 0]
click at [43, 307] on div "Filters Reset ​ Type Assignee Scheduled Date" at bounding box center [35, 229] width 71 height 378
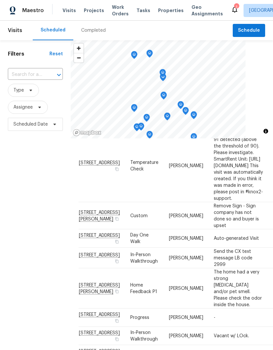
scroll to position [222, 0]
click at [53, 270] on div "Filters Reset ​ Type Assignee Scheduled Date" at bounding box center [35, 229] width 71 height 378
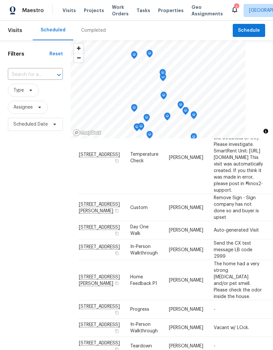
scroll to position [231, 0]
click at [47, 305] on div "Filters Reset ​ Type Assignee Scheduled Date" at bounding box center [35, 229] width 71 height 378
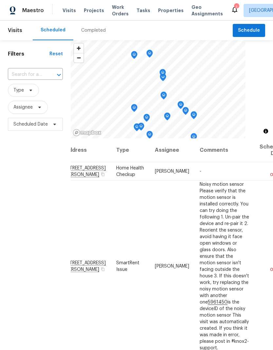
click at [31, 233] on div "Filters Reset ​ Type Assignee Scheduled Date" at bounding box center [35, 229] width 71 height 378
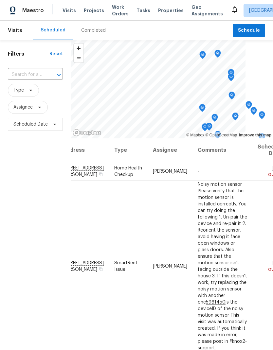
scroll to position [0, 0]
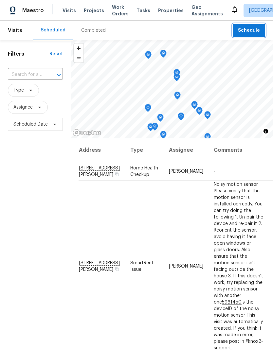
click at [257, 30] on span "Schedule" at bounding box center [249, 30] width 22 height 8
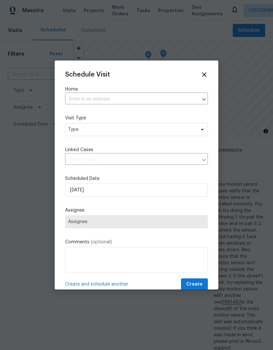
click at [125, 102] on input "text" at bounding box center [127, 99] width 124 height 10
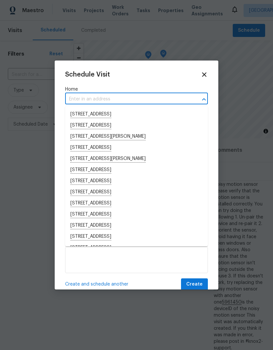
click at [108, 99] on input "text" at bounding box center [127, 99] width 124 height 10
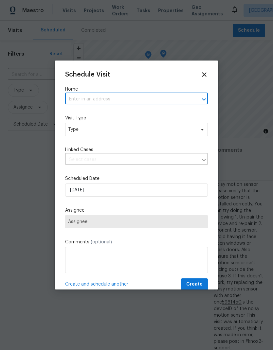
click at [116, 99] on input "text" at bounding box center [127, 99] width 124 height 10
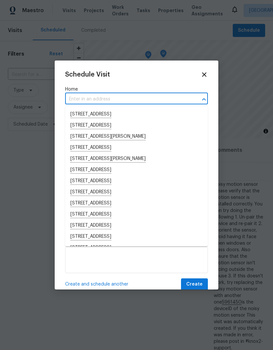
paste input "[STREET_ADDRESS]"
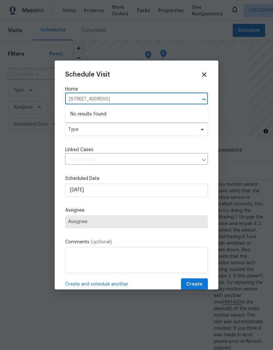
type input "[STREET_ADDRESS]"
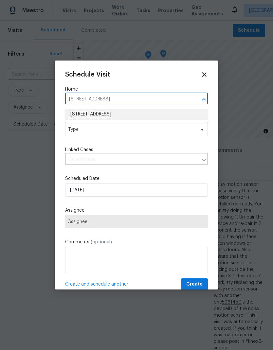
click at [146, 114] on li "[STREET_ADDRESS]" at bounding box center [136, 114] width 143 height 11
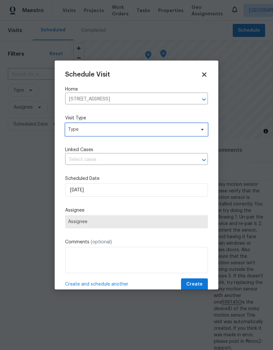
click at [146, 135] on span "Type" at bounding box center [136, 129] width 143 height 13
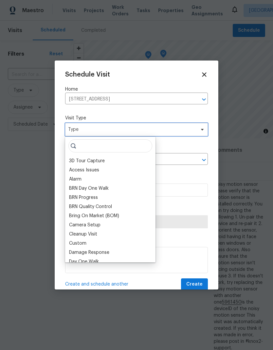
click at [147, 130] on span "Type" at bounding box center [131, 129] width 127 height 7
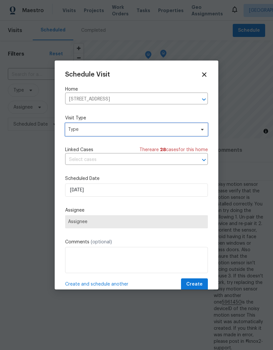
click at [154, 127] on span "Type" at bounding box center [131, 129] width 127 height 7
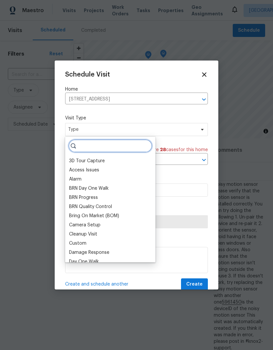
click at [112, 146] on input "search" at bounding box center [110, 145] width 84 height 13
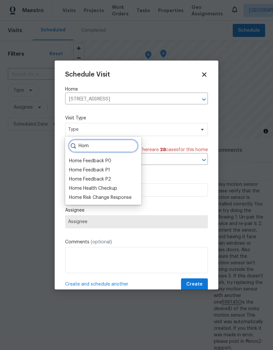
type input "Hom"
click at [113, 185] on div "Home Health Checkup" at bounding box center [93, 188] width 48 height 7
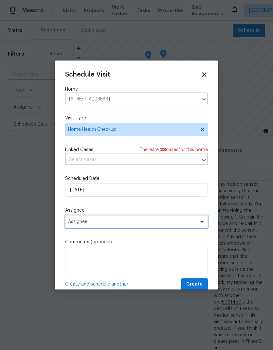
click at [151, 221] on span "Assignee" at bounding box center [132, 221] width 128 height 5
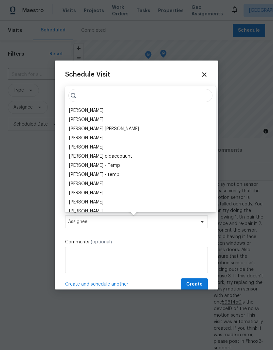
click at [97, 111] on div "[PERSON_NAME]" at bounding box center [86, 110] width 34 height 7
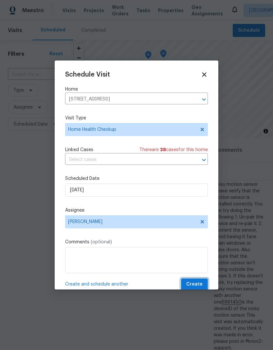
click at [197, 284] on span "Create" at bounding box center [194, 284] width 16 height 8
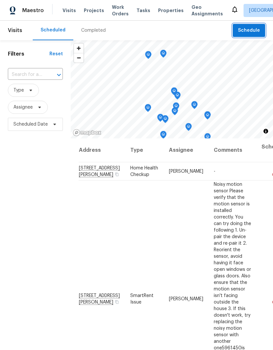
click at [254, 29] on span "Schedule" at bounding box center [249, 30] width 22 height 8
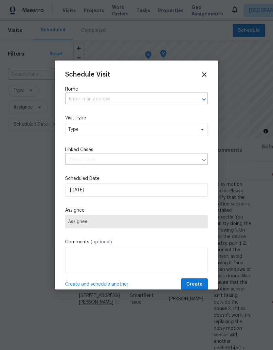
click at [124, 94] on input "text" at bounding box center [127, 99] width 124 height 10
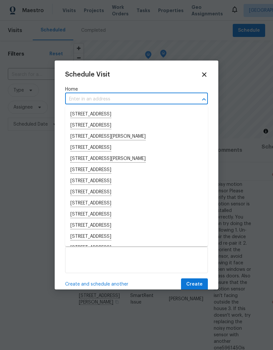
click at [107, 98] on input "text" at bounding box center [127, 99] width 124 height 10
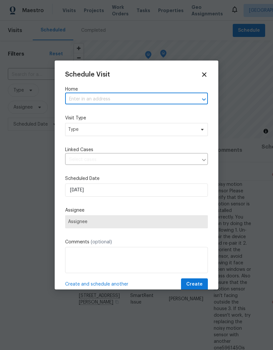
paste input "[STREET_ADDRESS]"
type input "[STREET_ADDRESS]"
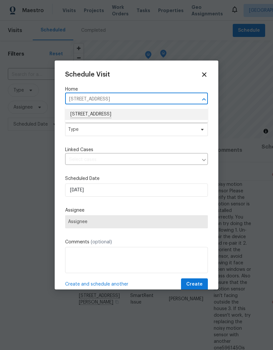
click at [129, 113] on li "[STREET_ADDRESS]" at bounding box center [136, 114] width 143 height 11
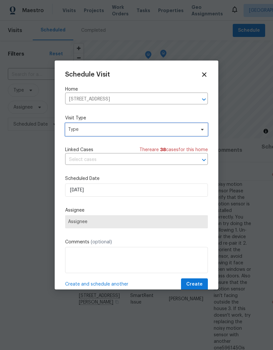
click at [142, 126] on span "Type" at bounding box center [136, 129] width 143 height 13
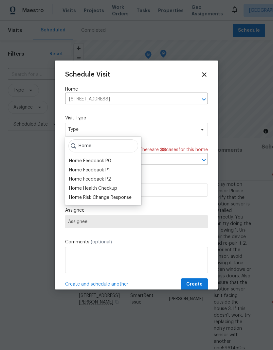
type input "Home"
click at [111, 187] on div "Home Health Checkup" at bounding box center [93, 188] width 48 height 7
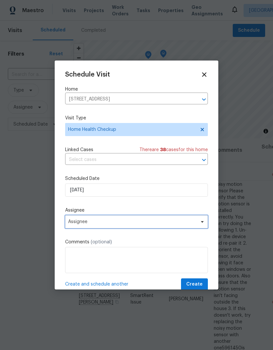
click at [160, 222] on span "Assignee" at bounding box center [132, 221] width 128 height 5
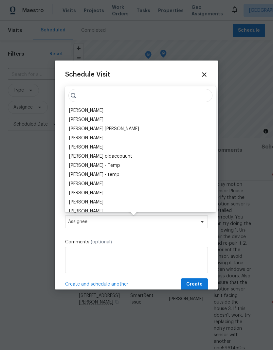
click at [95, 108] on div "[PERSON_NAME]" at bounding box center [86, 110] width 34 height 7
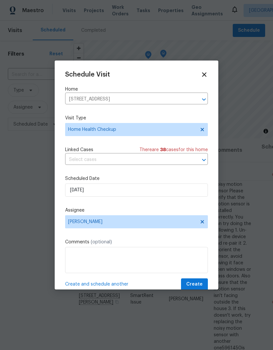
click at [193, 285] on span "Create" at bounding box center [194, 284] width 16 height 8
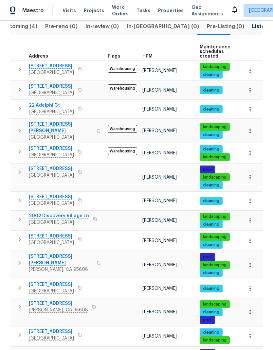
scroll to position [79, 0]
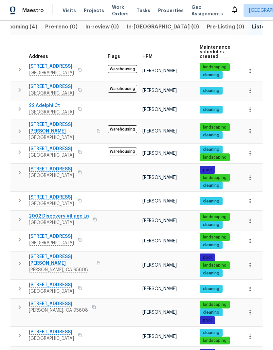
click at [82, 107] on icon "button" at bounding box center [80, 109] width 4 height 4
click at [81, 107] on icon "button" at bounding box center [79, 109] width 3 height 4
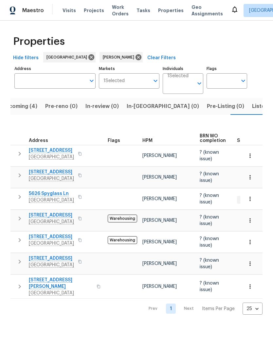
click at [84, 157] on button "button" at bounding box center [80, 153] width 8 height 9
click at [84, 156] on button "button" at bounding box center [80, 153] width 8 height 9
click at [81, 156] on icon "button" at bounding box center [79, 154] width 3 height 4
click at [82, 156] on icon "button" at bounding box center [80, 154] width 4 height 4
click at [252, 105] on span "Listed (14)" at bounding box center [265, 106] width 27 height 9
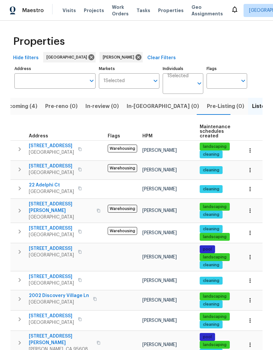
click at [82, 188] on icon "button" at bounding box center [80, 188] width 4 height 4
click at [82, 189] on icon "button" at bounding box center [80, 188] width 4 height 4
